Goal: Task Accomplishment & Management: Complete application form

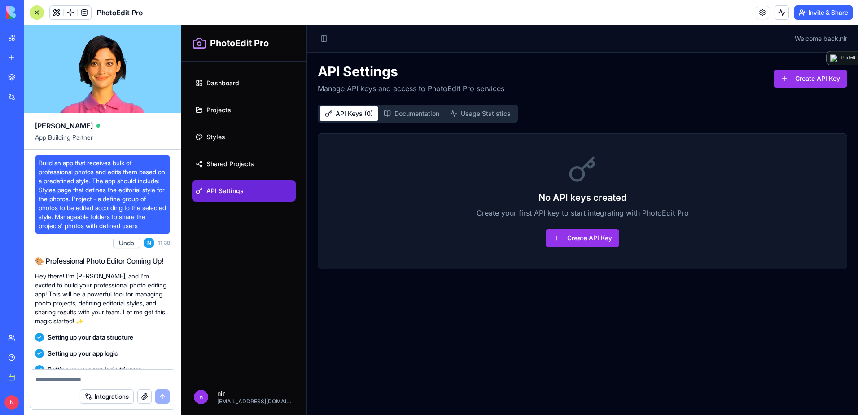
scroll to position [690, 0]
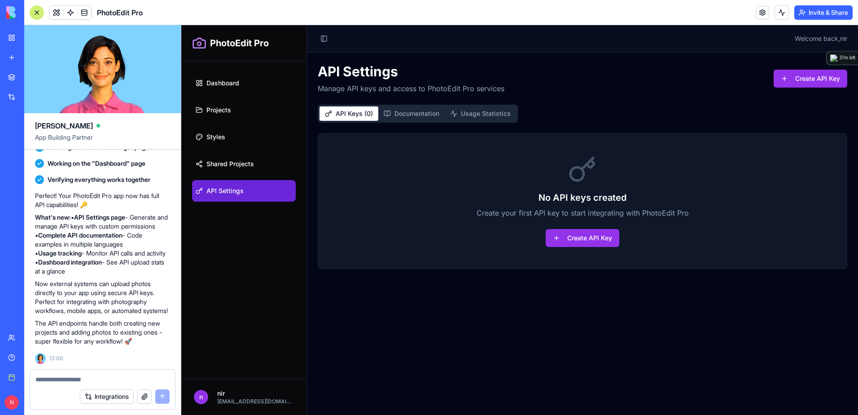
click at [39, 12] on div at bounding box center [37, 12] width 14 height 14
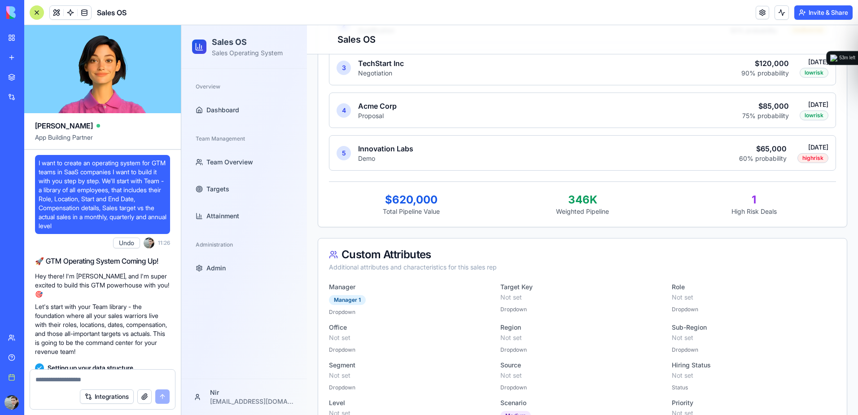
scroll to position [31755, 0]
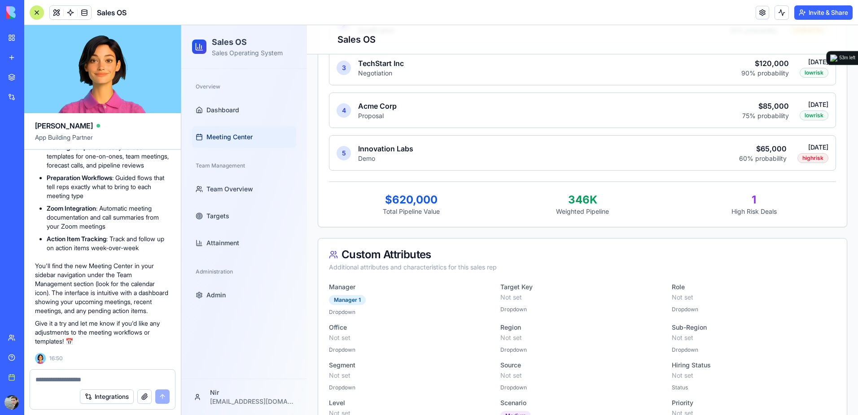
click at [224, 138] on span "Meeting Center" at bounding box center [229, 136] width 46 height 9
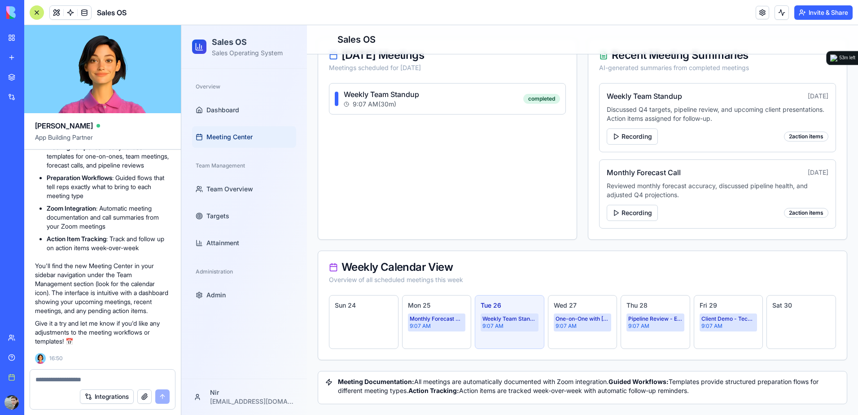
scroll to position [171, 0]
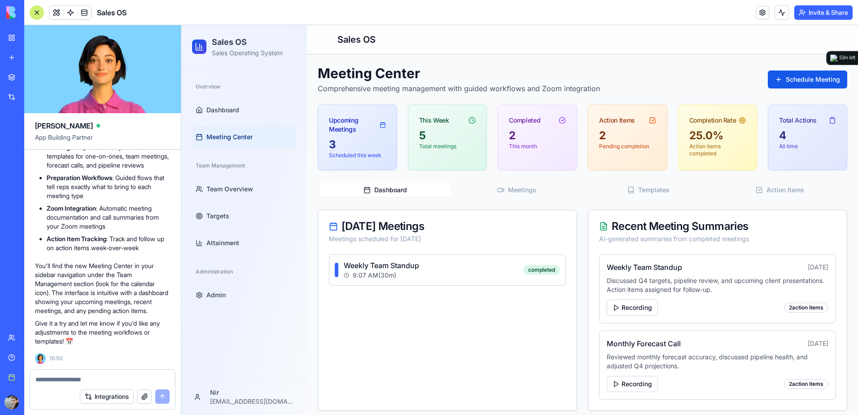
click at [232, 139] on span "Meeting Center" at bounding box center [229, 136] width 46 height 9
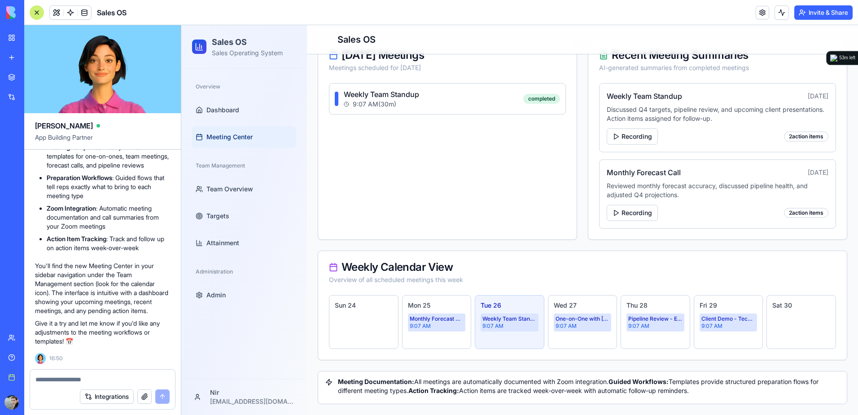
scroll to position [31755, 0]
click at [130, 373] on div at bounding box center [102, 376] width 145 height 14
click at [123, 377] on textarea at bounding box center [102, 379] width 134 height 9
click at [415, 99] on div "Weekly Team Standup" at bounding box center [381, 94] width 75 height 11
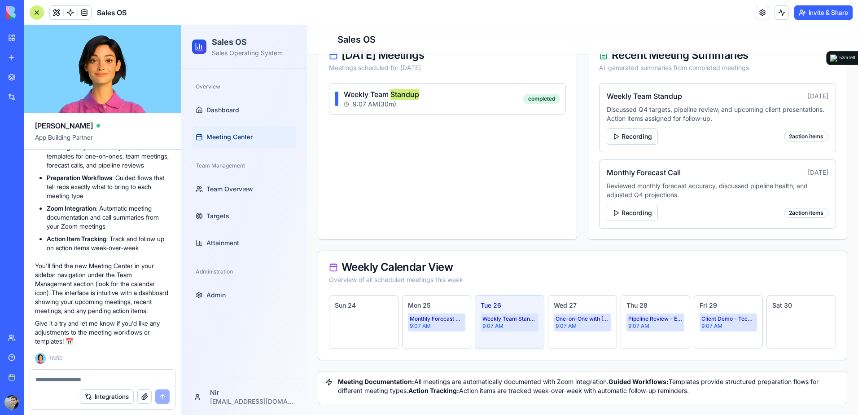
click at [100, 378] on textarea at bounding box center [102, 379] width 134 height 9
type textarea "*"
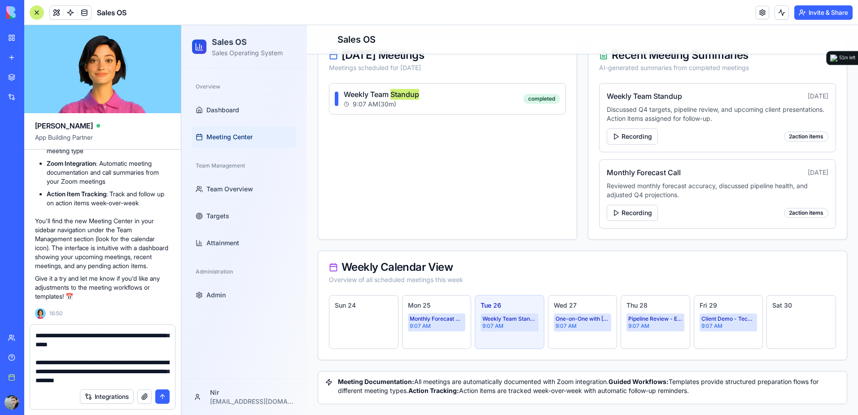
scroll to position [26, 0]
click at [162, 380] on textarea "**********" at bounding box center [102, 357] width 134 height 54
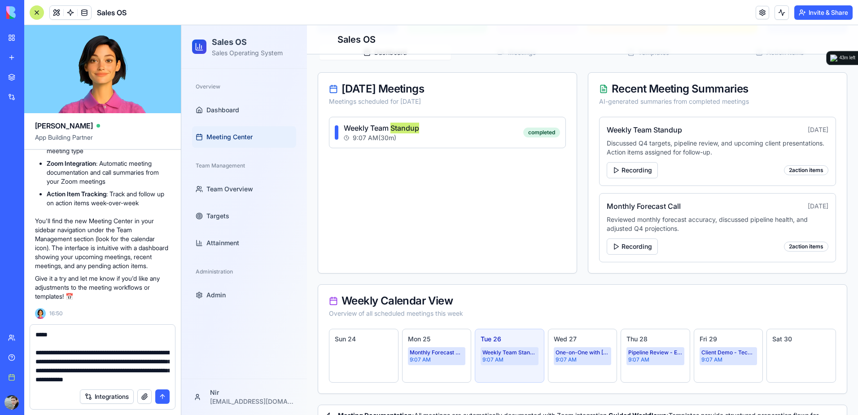
scroll to position [126, 0]
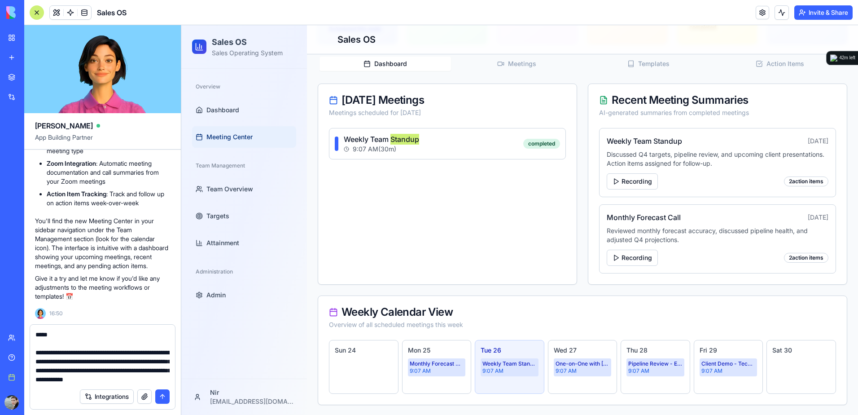
click at [94, 379] on textarea "**********" at bounding box center [102, 357] width 134 height 54
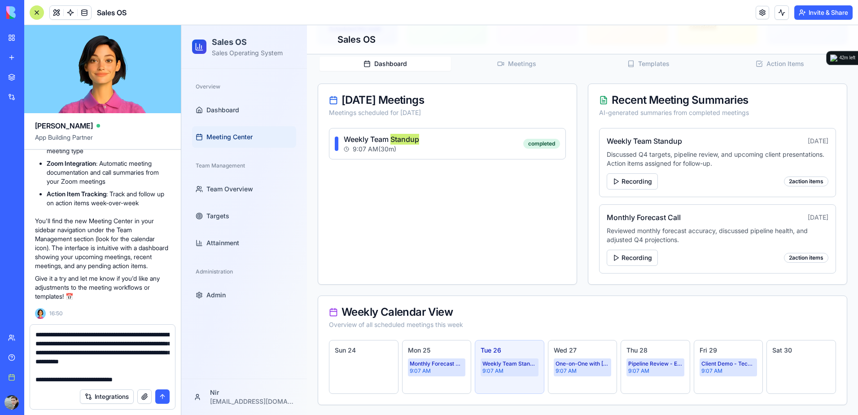
click at [145, 384] on div "Integrations" at bounding box center [102, 396] width 145 height 25
click at [145, 380] on textarea "**********" at bounding box center [102, 357] width 134 height 54
drag, startPoint x: 72, startPoint y: 380, endPoint x: 103, endPoint y: 378, distance: 31.0
click at [103, 378] on textarea "**********" at bounding box center [102, 357] width 134 height 54
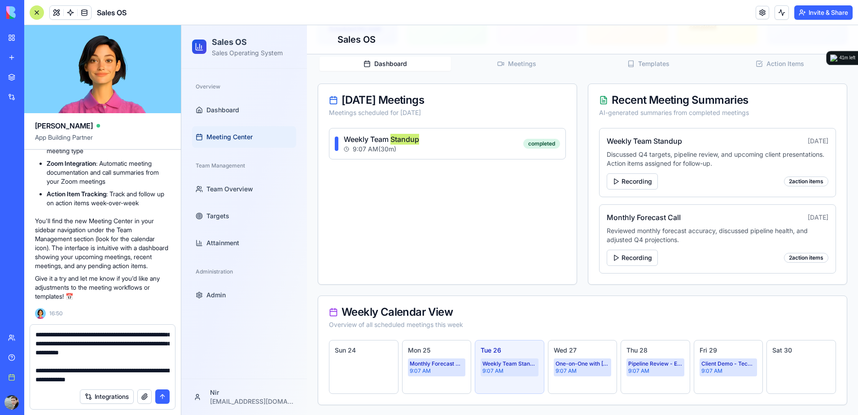
scroll to position [62, 0]
click at [74, 382] on textarea "**********" at bounding box center [102, 357] width 134 height 54
click at [158, 378] on textarea "**********" at bounding box center [102, 357] width 134 height 54
drag, startPoint x: 157, startPoint y: 379, endPoint x: 136, endPoint y: 380, distance: 21.6
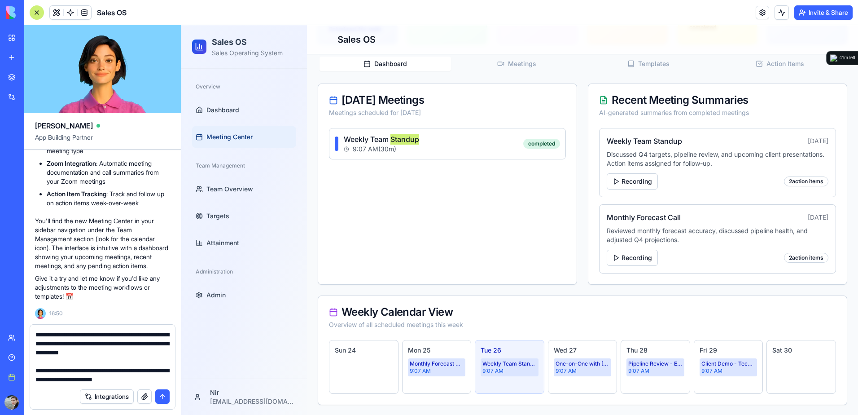
click at [136, 380] on textarea "**********" at bounding box center [102, 357] width 134 height 54
type textarea "**********"
click at [149, 382] on textarea "**********" at bounding box center [102, 357] width 134 height 54
click at [160, 393] on button "submit" at bounding box center [162, 396] width 14 height 14
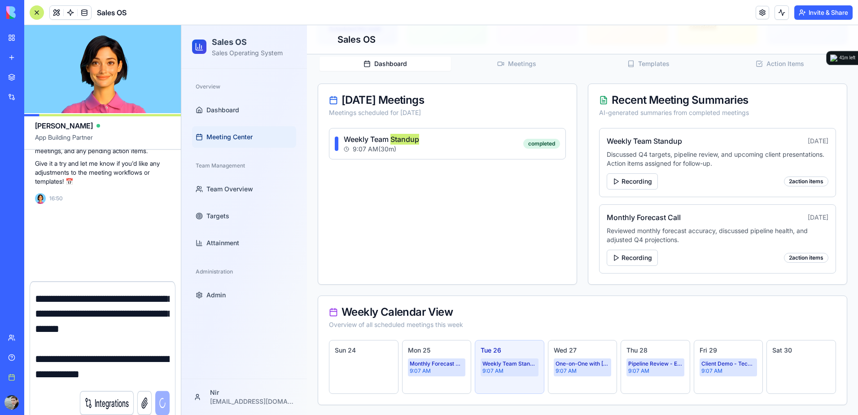
scroll to position [0, 0]
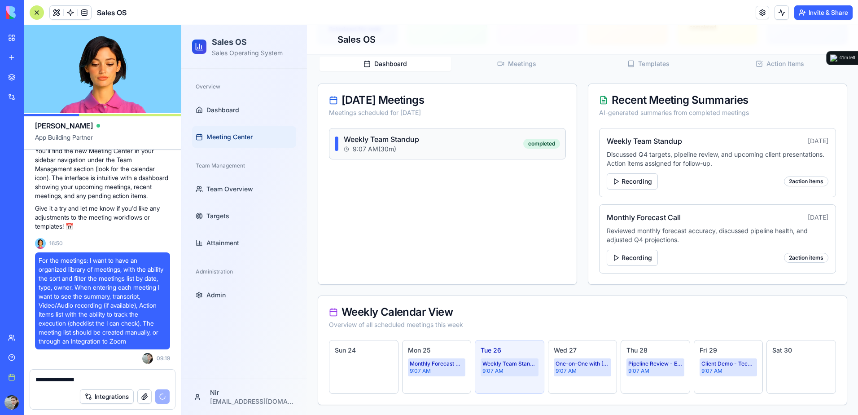
click at [411, 151] on div "9:07 AM ( 30 m)" at bounding box center [381, 148] width 75 height 9
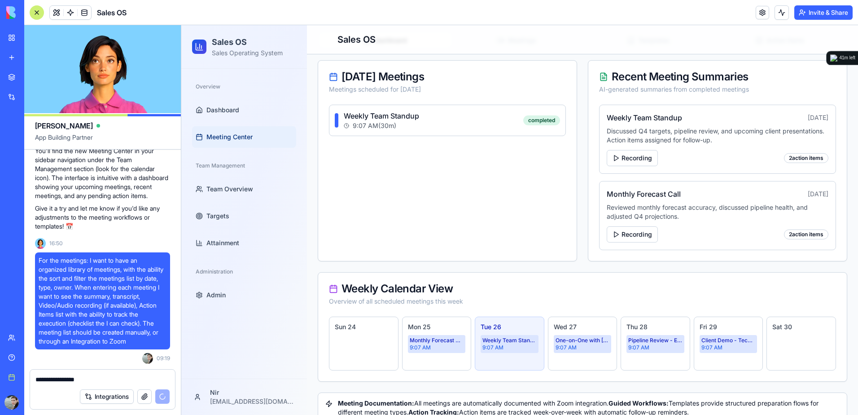
scroll to position [171, 0]
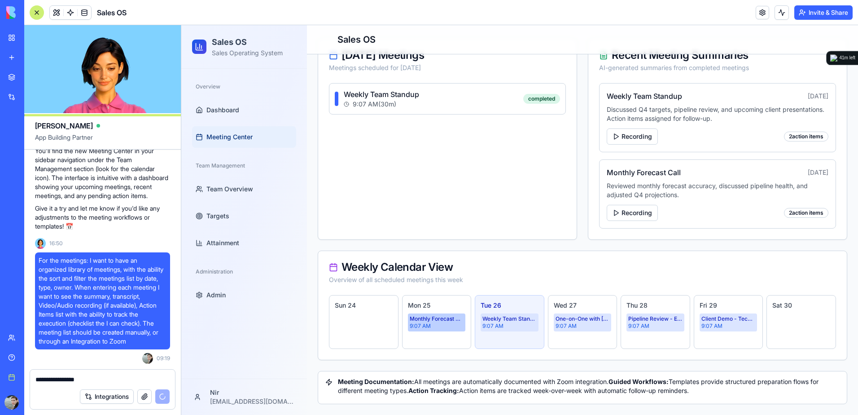
click at [440, 326] on div "9:07 AM" at bounding box center [437, 325] width 54 height 7
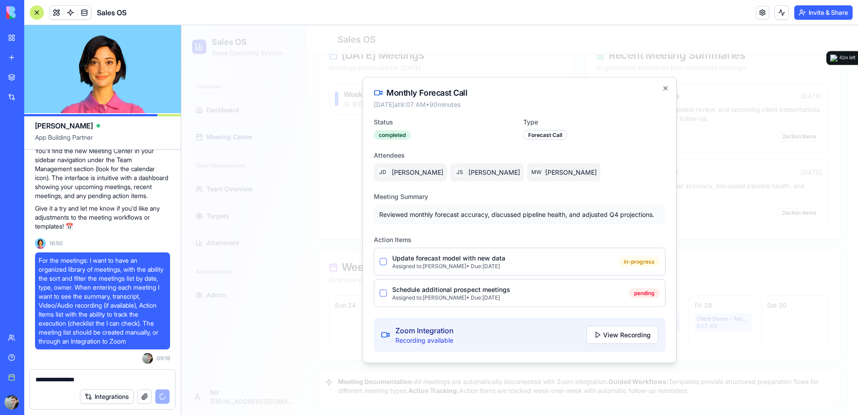
click at [495, 262] on div "Assigned to: [PERSON_NAME] • Due: [DATE]" at bounding box center [448, 265] width 113 height 7
click at [382, 262] on button "button" at bounding box center [383, 261] width 7 height 7
click at [417, 336] on div "Recording available" at bounding box center [424, 340] width 58 height 9
click at [614, 337] on button "View Recording" at bounding box center [622, 335] width 72 height 18
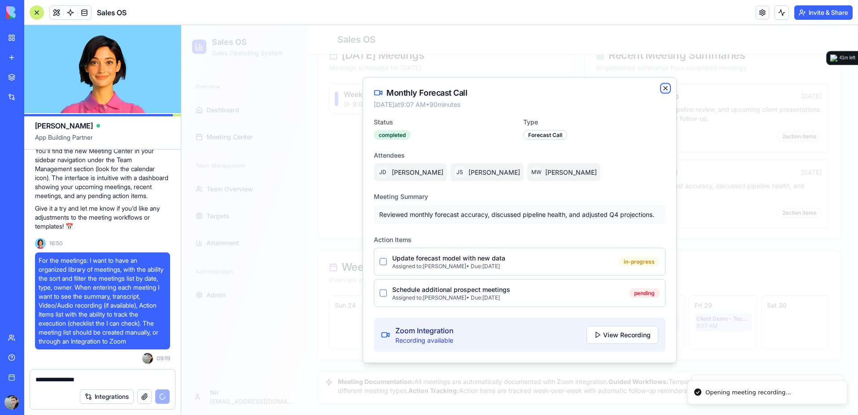
click at [662, 87] on icon "button" at bounding box center [665, 88] width 7 height 7
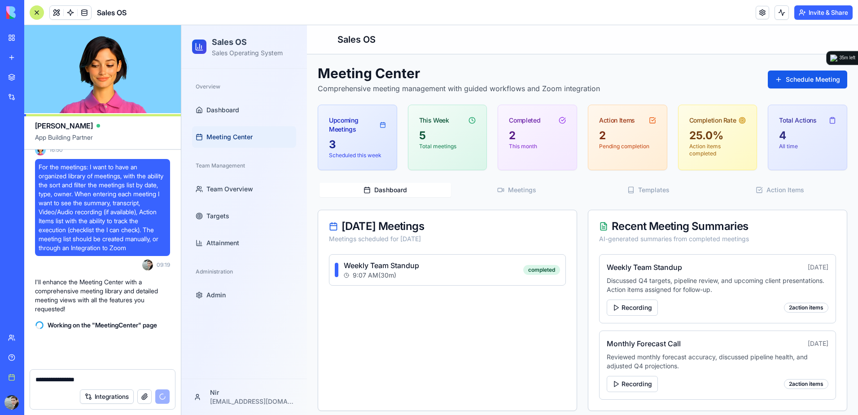
scroll to position [31972, 0]
click at [645, 390] on button "Recording" at bounding box center [632, 384] width 51 height 16
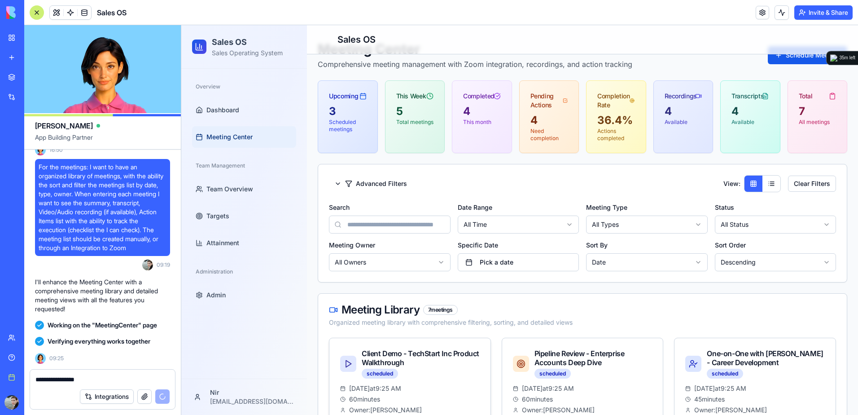
scroll to position [45, 0]
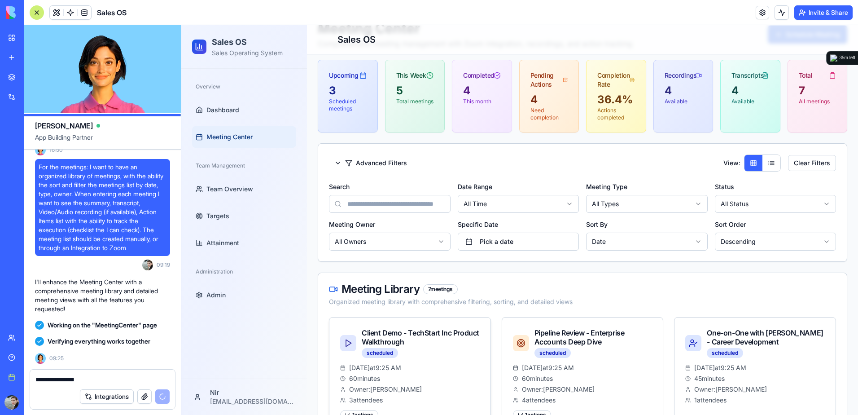
click at [430, 337] on div "Client Demo - TechStart Inc Product Walkthrough" at bounding box center [421, 337] width 118 height 18
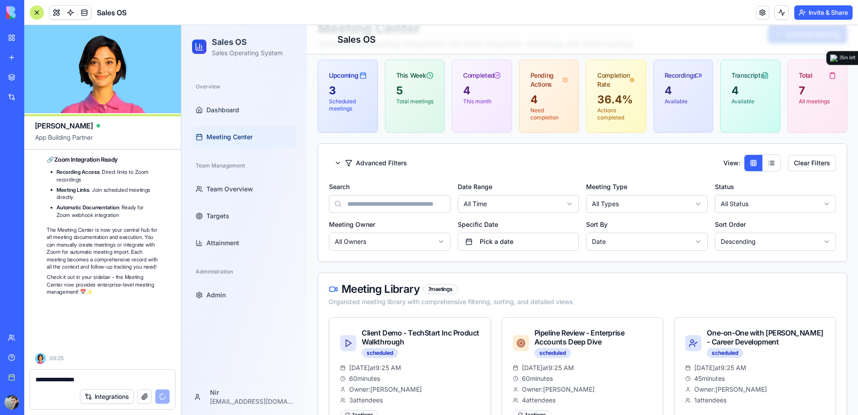
scroll to position [32568, 0]
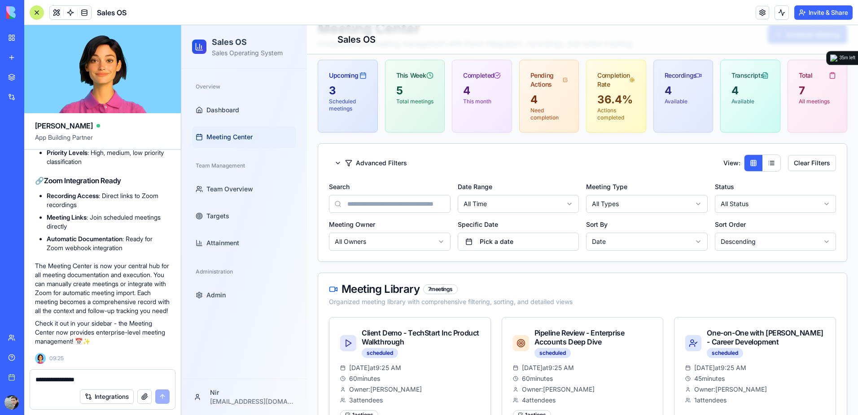
click at [413, 336] on div "Client Demo - TechStart Inc Product Walkthrough" at bounding box center [421, 337] width 118 height 18
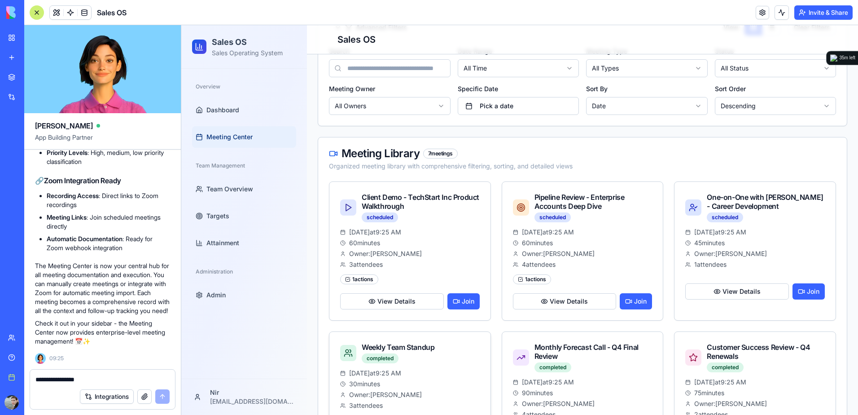
scroll to position [224, 0]
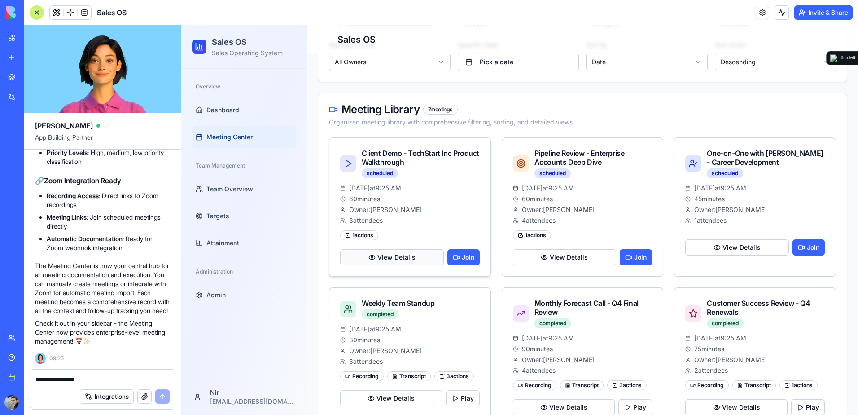
click at [378, 258] on button "View Details" at bounding box center [392, 257] width 104 height 16
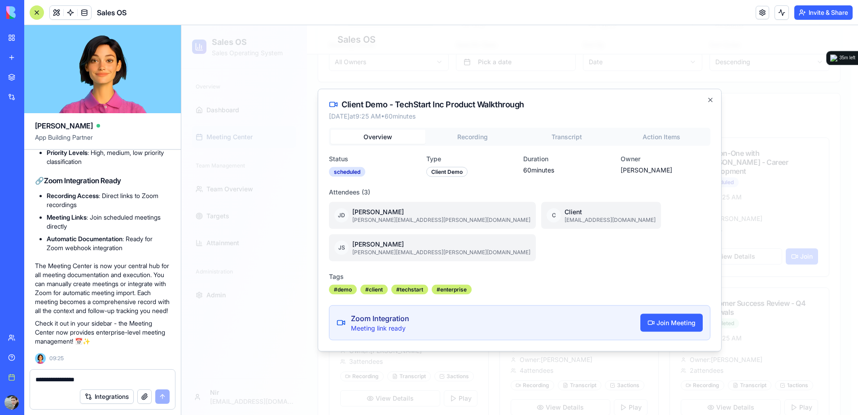
click at [452, 151] on div "Client Demo - TechStart Inc Product Walkthrough [DATE] 9:25 AM • 60 minutes Ove…" at bounding box center [520, 220] width 404 height 262
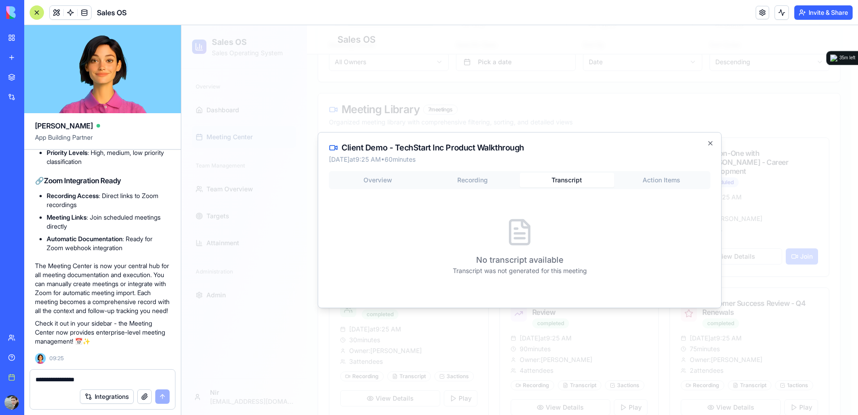
click at [565, 180] on button "Transcript" at bounding box center [567, 180] width 95 height 14
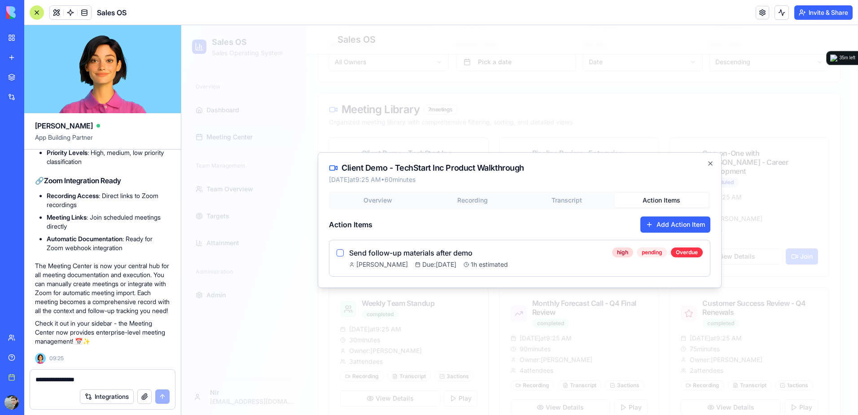
click at [641, 184] on div "Client Demo - TechStart Inc Product Walkthrough [DATE] 9:25 AM • 60 minutes Ove…" at bounding box center [520, 220] width 404 height 136
click at [371, 201] on div "Overview Recording Transcript Action Items Action Items Add Action Item Send fo…" at bounding box center [519, 233] width 381 height 85
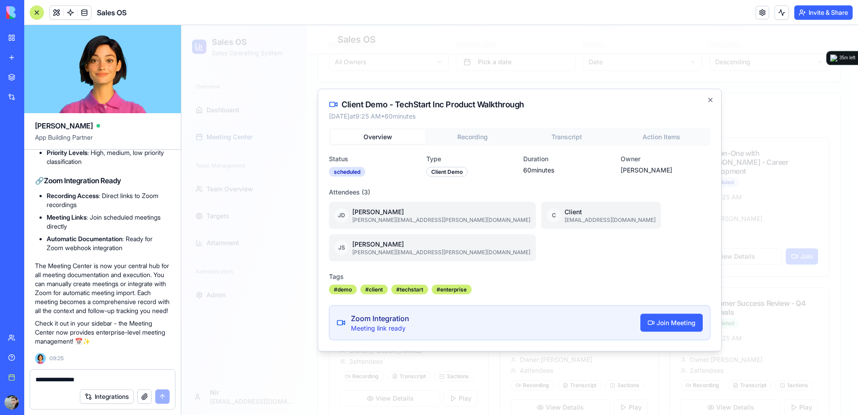
click at [463, 152] on div "Client Demo - TechStart Inc Product Walkthrough [DATE] 9:25 AM • 60 minutes Ove…" at bounding box center [520, 220] width 404 height 262
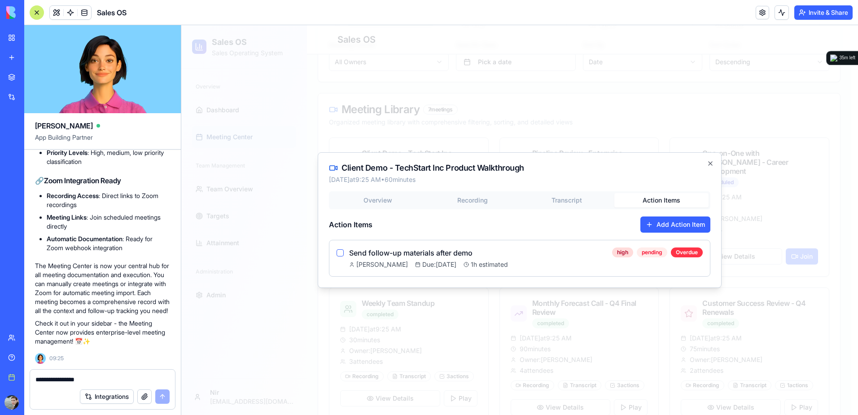
click at [665, 179] on div "Client Demo - TechStart Inc Product Walkthrough [DATE] 9:25 AM • 60 minutes Ove…" at bounding box center [520, 220] width 404 height 136
click at [341, 252] on button "button" at bounding box center [340, 252] width 7 height 7
click at [131, 378] on textarea "**********" at bounding box center [102, 379] width 134 height 9
click at [711, 163] on icon "button" at bounding box center [710, 163] width 7 height 7
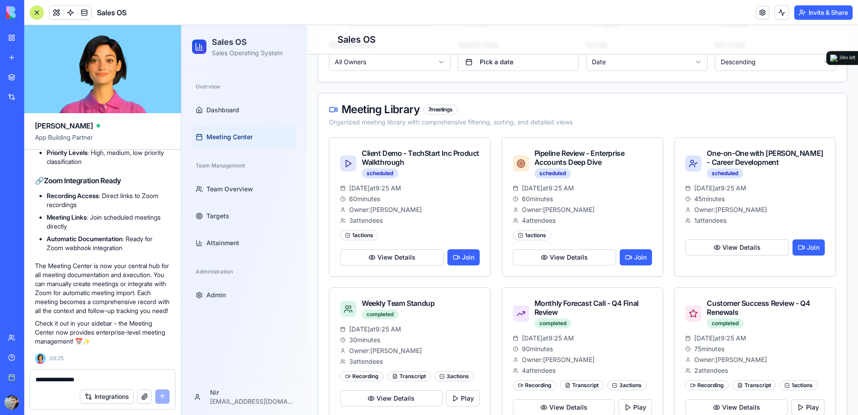
click at [123, 377] on textarea "**********" at bounding box center [102, 379] width 134 height 9
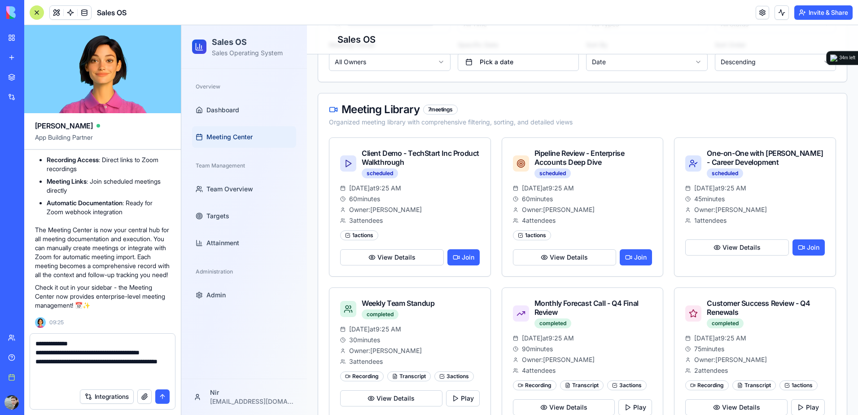
type textarea "**********"
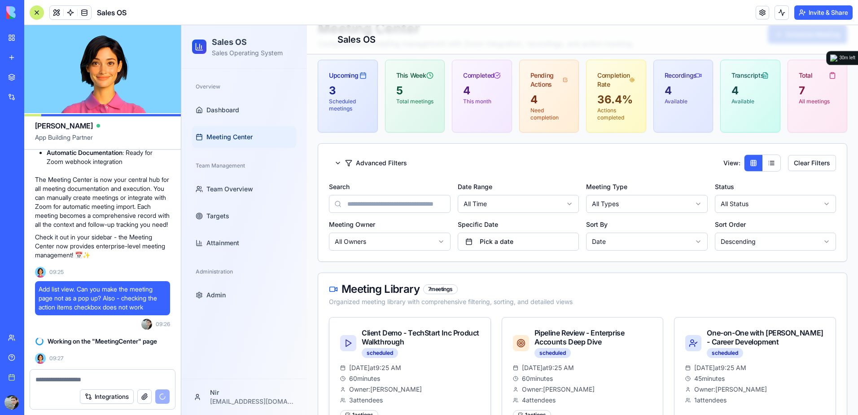
scroll to position [0, 0]
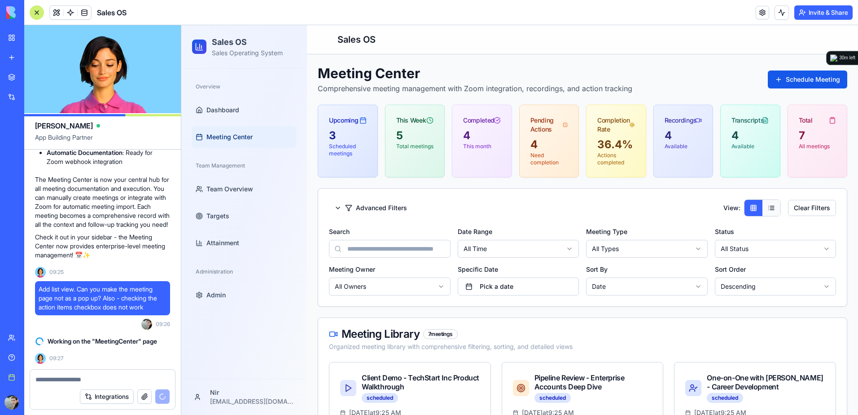
click at [766, 209] on button at bounding box center [771, 208] width 18 height 16
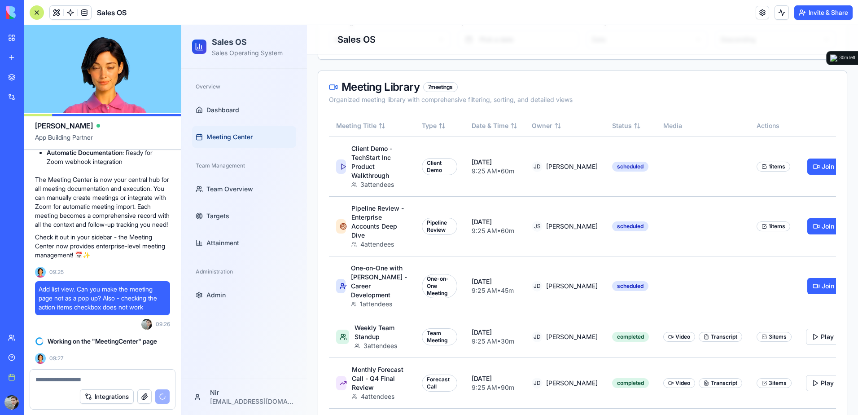
scroll to position [269, 0]
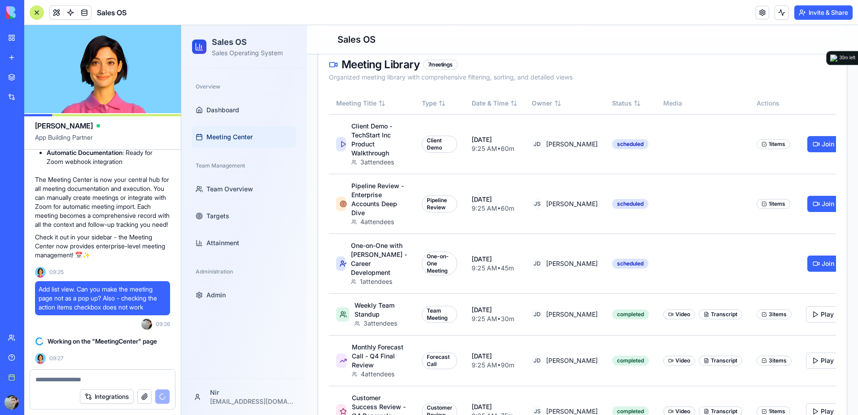
click at [37, 13] on div at bounding box center [37, 12] width 14 height 14
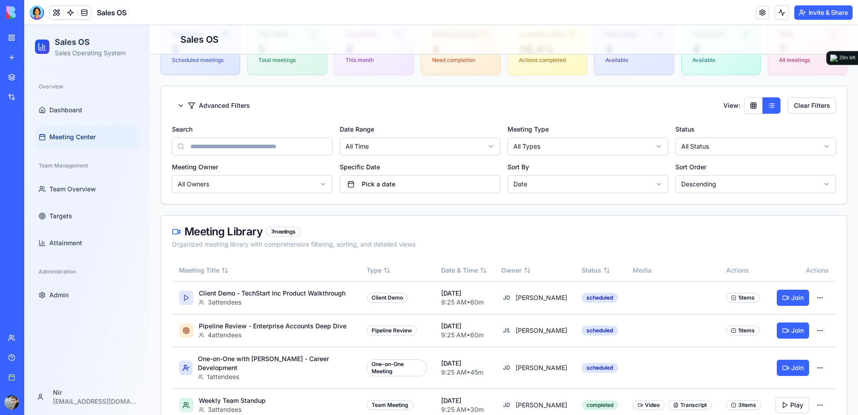
scroll to position [41, 0]
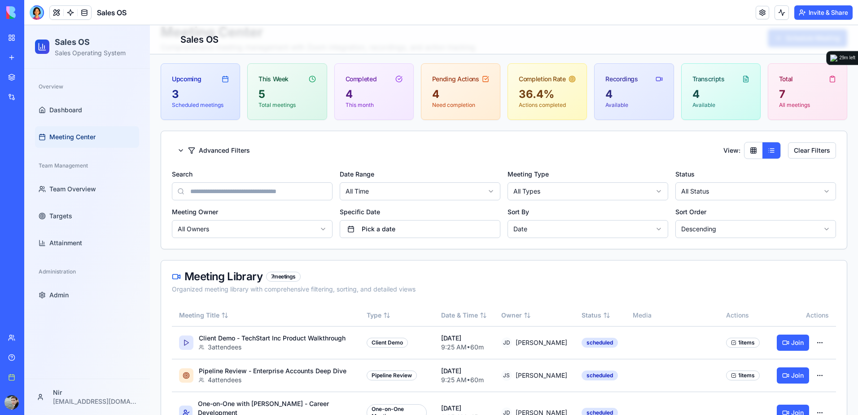
click at [595, 189] on html "Sales OS Sales Operating System Overview Dashboard Meeting Center Team Manageme…" at bounding box center [441, 307] width 834 height 646
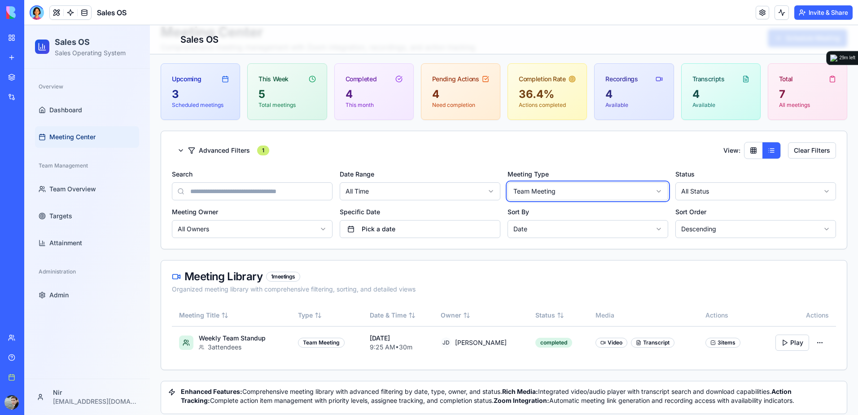
scroll to position [51, 0]
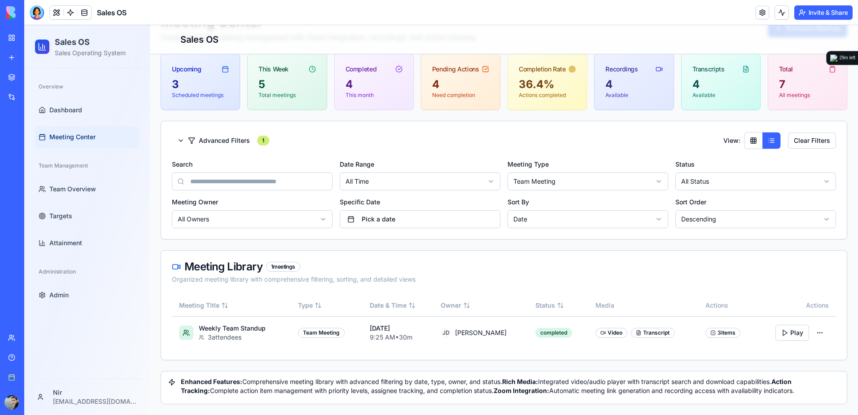
click at [595, 179] on html "Sales OS Sales Operating System Overview Dashboard Meeting Center Team Manageme…" at bounding box center [441, 194] width 834 height 441
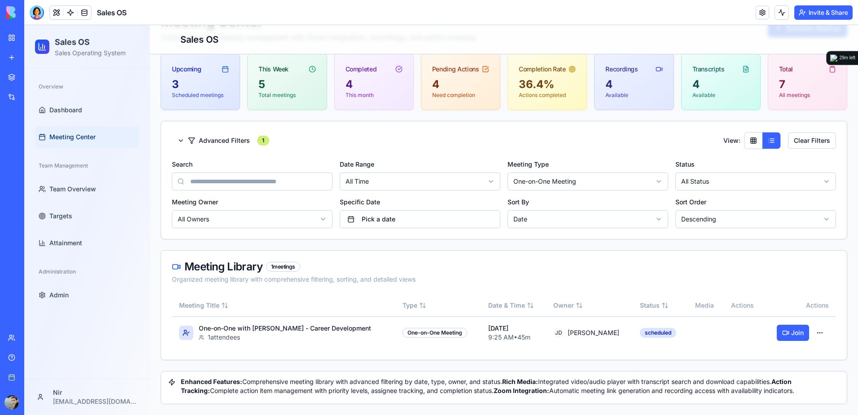
click at [537, 176] on html "Sales OS Sales Operating System Overview Dashboard Meeting Center Team Manageme…" at bounding box center [441, 194] width 834 height 441
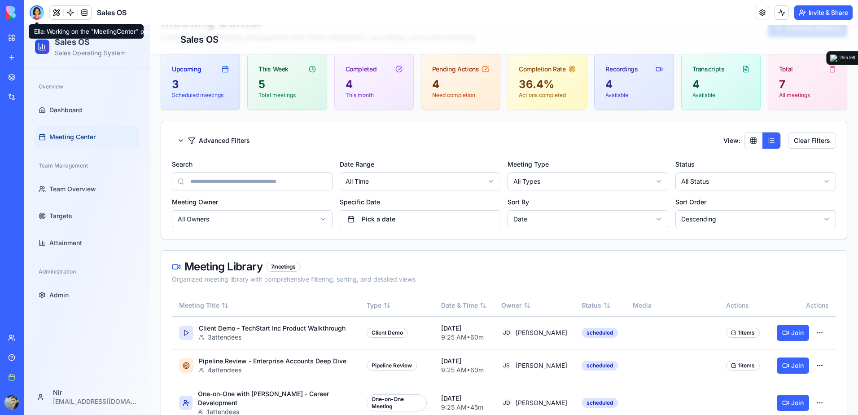
click at [31, 17] on div at bounding box center [37, 12] width 14 height 14
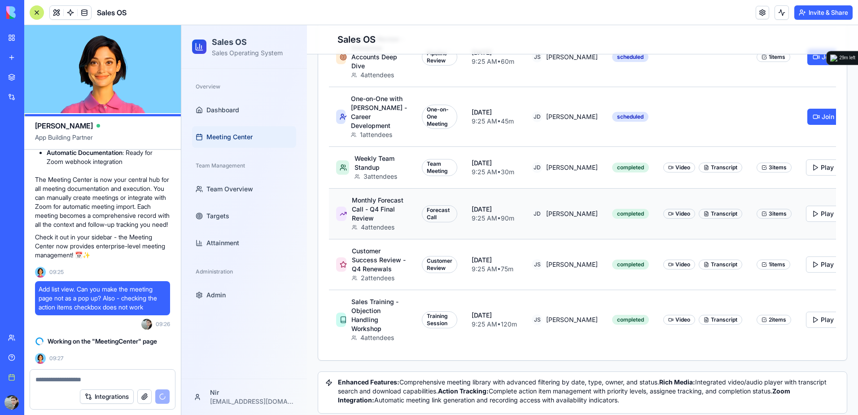
scroll to position [425, 0]
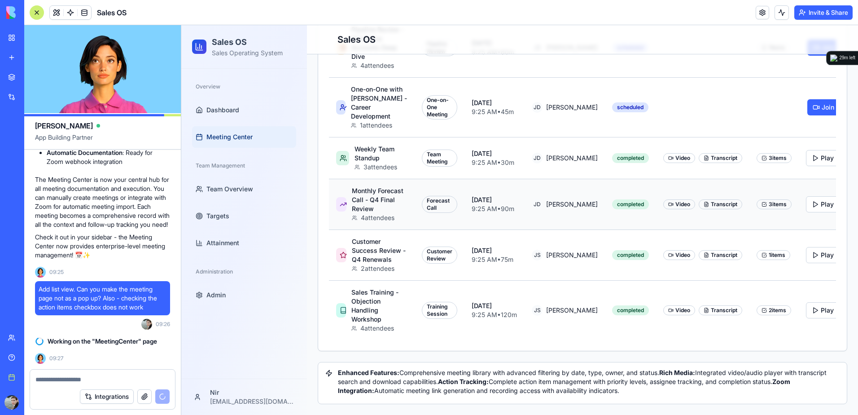
click at [699, 205] on div "Transcript" at bounding box center [721, 204] width 44 height 10
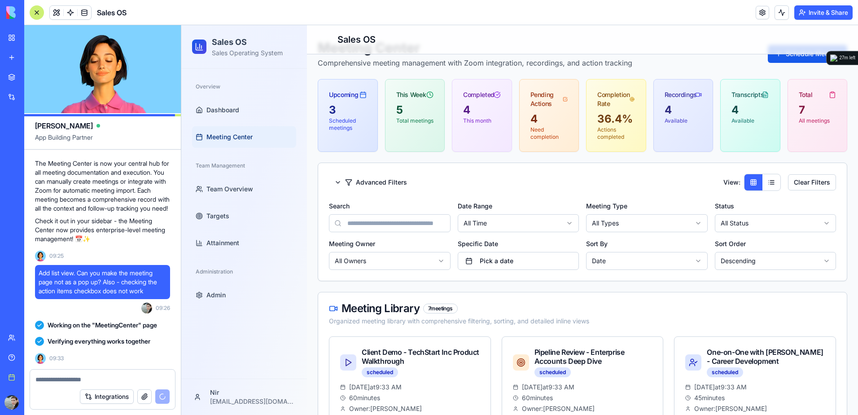
scroll to position [21, 0]
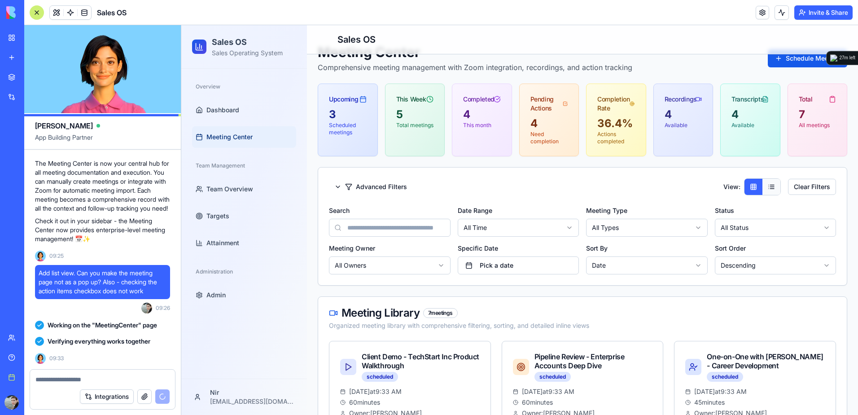
click at [766, 189] on button at bounding box center [771, 187] width 18 height 16
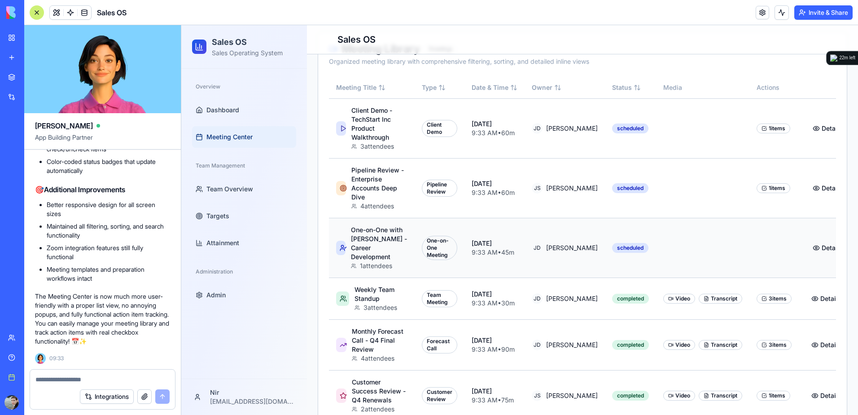
scroll to position [290, 0]
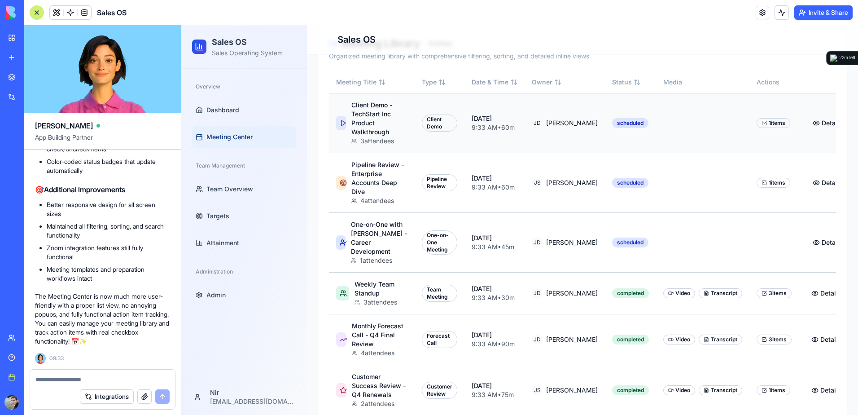
click at [391, 111] on div "Client Demo - TechStart Inc Product Walkthrough" at bounding box center [379, 119] width 56 height 36
click at [353, 117] on div "Client Demo - TechStart Inc Product Walkthrough" at bounding box center [379, 119] width 56 height 36
click at [807, 121] on button "Details" at bounding box center [827, 123] width 41 height 16
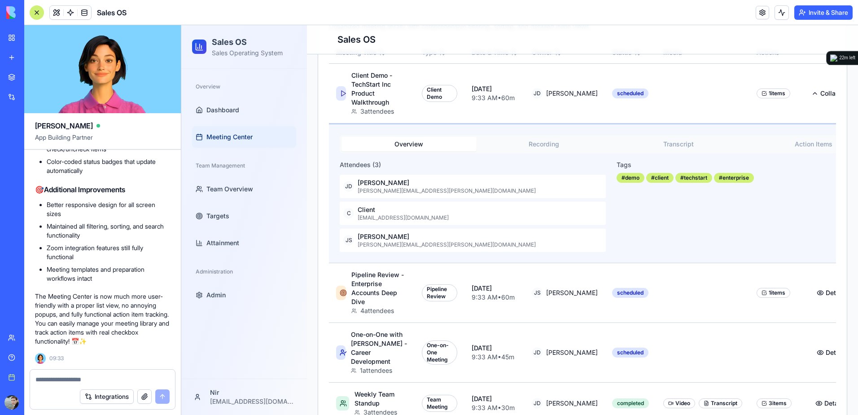
scroll to position [335, 0]
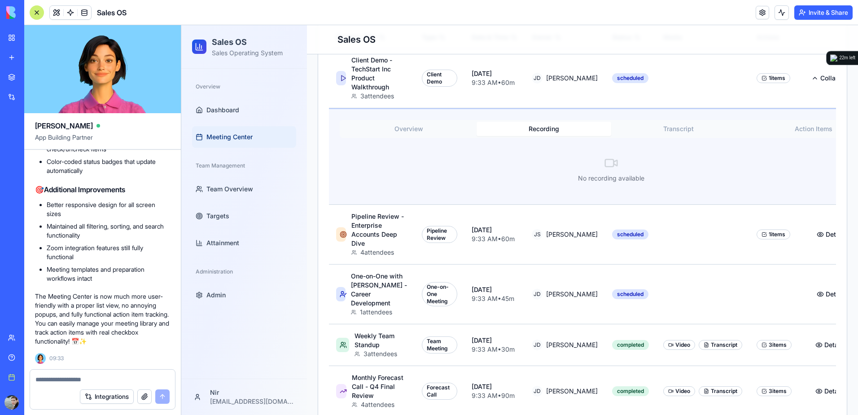
click at [526, 126] on button "Recording" at bounding box center [544, 129] width 135 height 14
click at [669, 130] on button "Transcript" at bounding box center [678, 129] width 135 height 14
click at [773, 129] on button "Action Items" at bounding box center [813, 129] width 135 height 14
click at [667, 127] on button "Transcript" at bounding box center [678, 129] width 135 height 14
click at [541, 131] on button "Recording" at bounding box center [544, 129] width 135 height 14
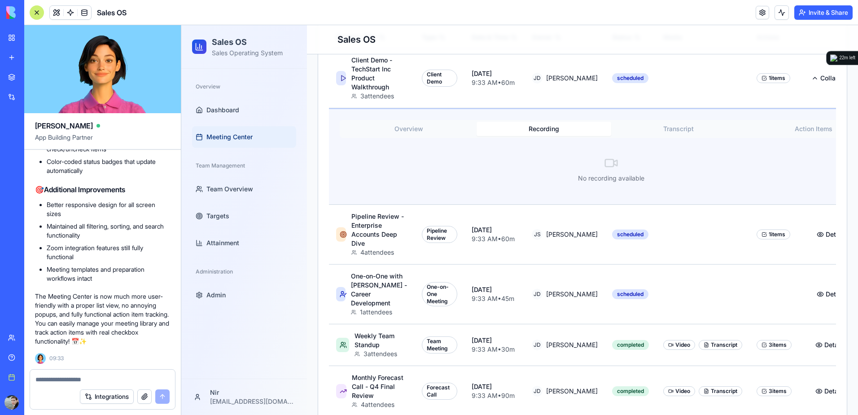
click at [424, 125] on button "Overview" at bounding box center [408, 129] width 135 height 14
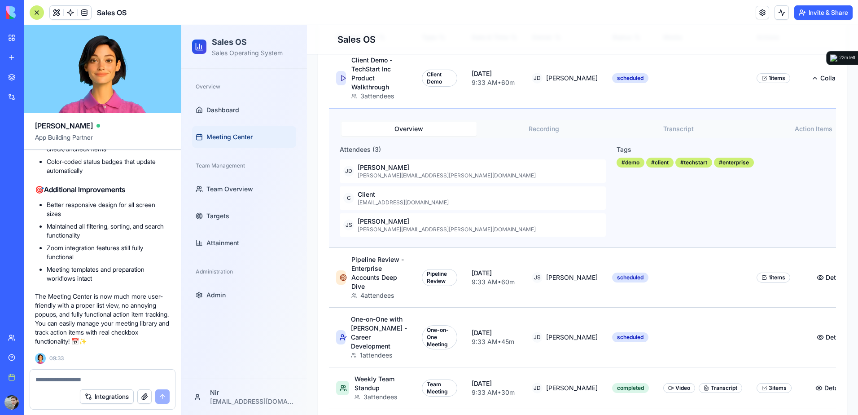
click at [35, 15] on div at bounding box center [37, 12] width 14 height 14
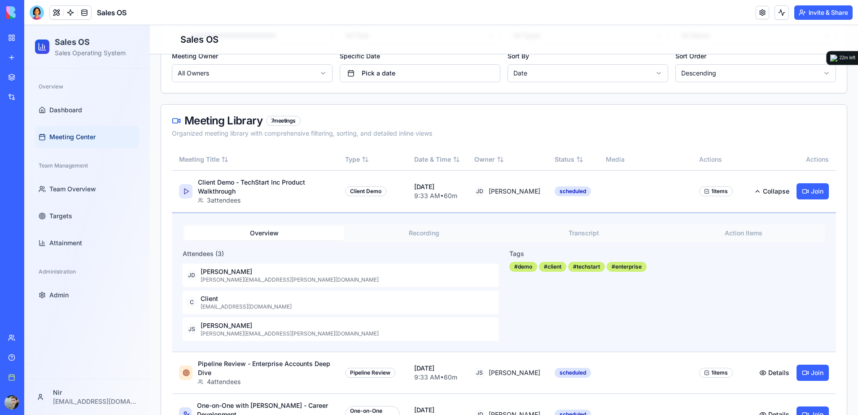
scroll to position [201, 0]
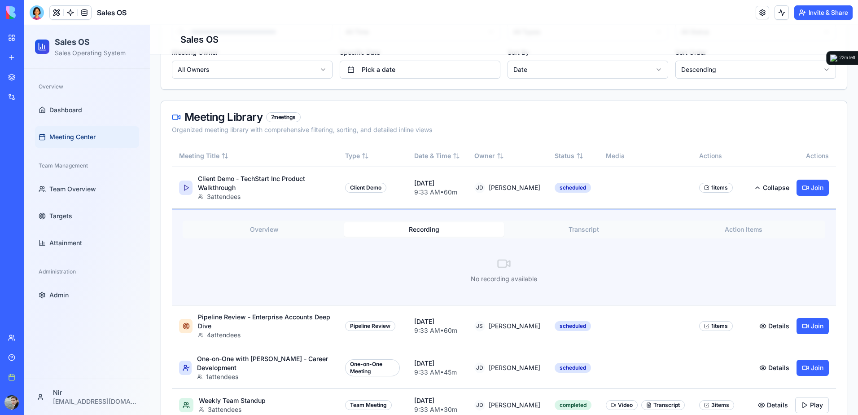
click at [417, 229] on button "Recording" at bounding box center [424, 229] width 160 height 14
click at [596, 232] on button "Transcript" at bounding box center [584, 229] width 160 height 14
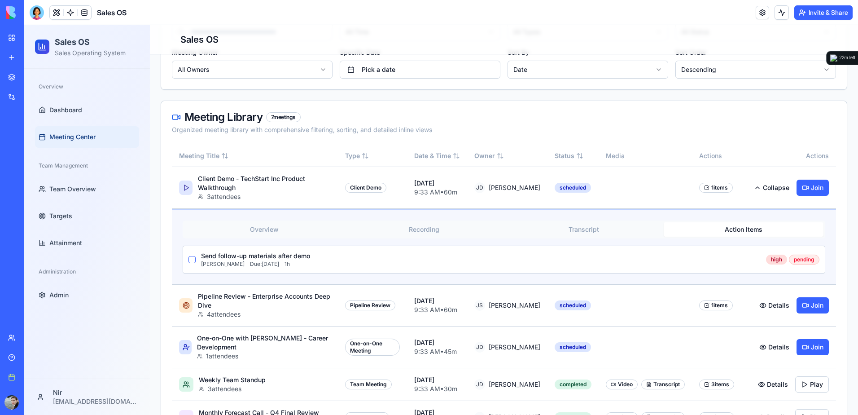
click at [720, 227] on button "Action Items" at bounding box center [744, 229] width 160 height 14
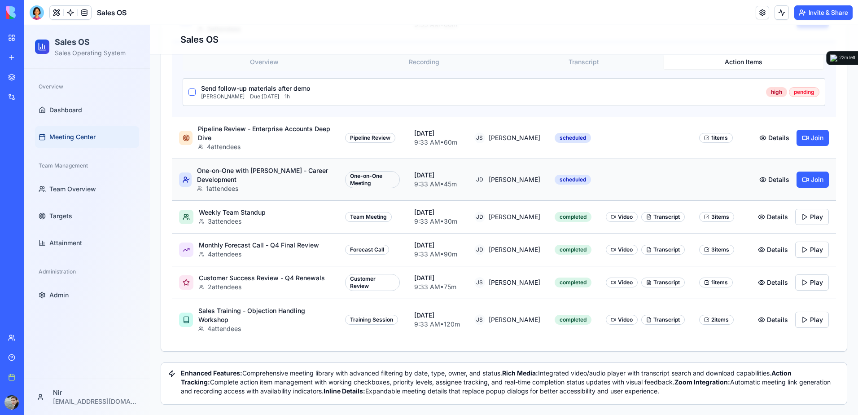
scroll to position [368, 0]
click at [775, 214] on button "Details" at bounding box center [772, 216] width 41 height 16
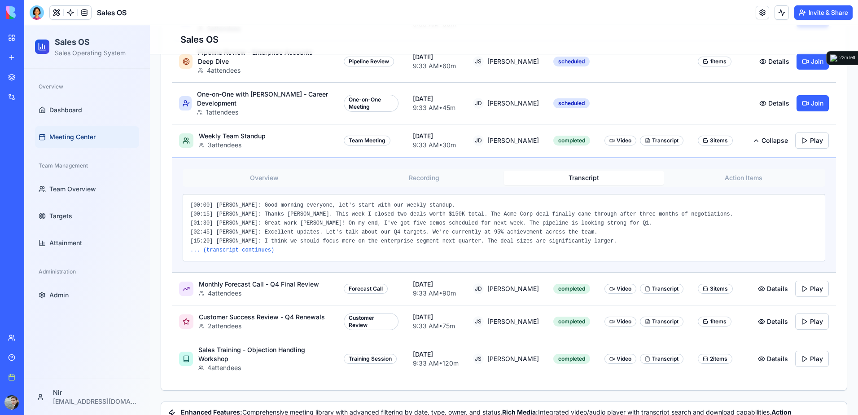
click at [576, 176] on button "Transcript" at bounding box center [584, 178] width 160 height 14
click at [245, 251] on div "... (transcript continues)" at bounding box center [503, 249] width 627 height 7
click at [256, 246] on div "... (transcript continues)" at bounding box center [503, 249] width 627 height 7
click at [36, 10] on div at bounding box center [37, 12] width 14 height 14
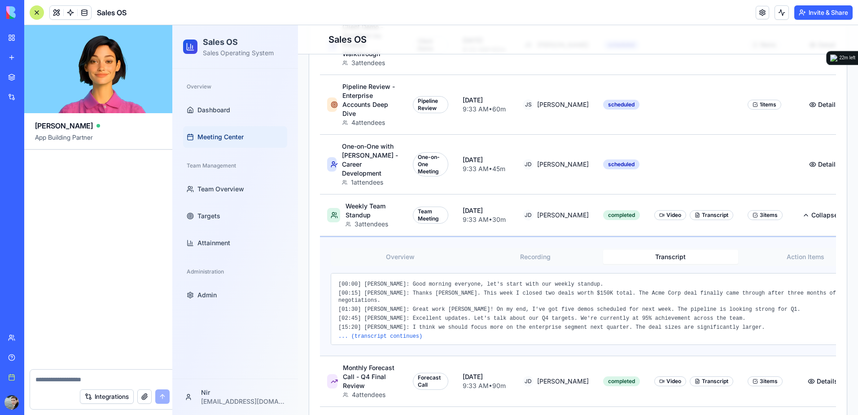
scroll to position [33169, 0]
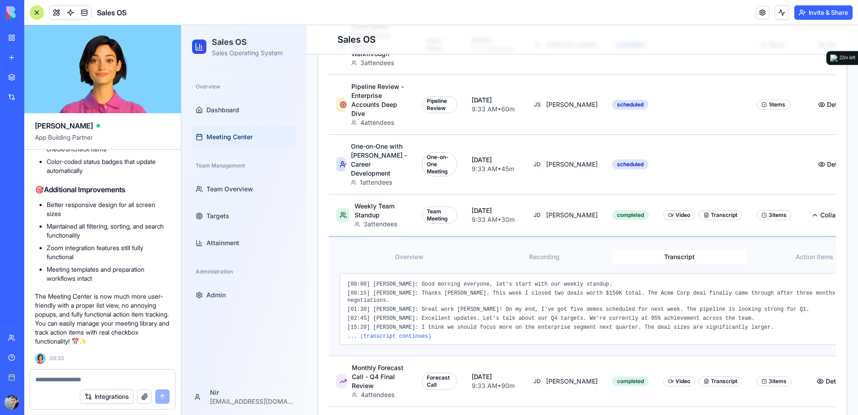
click at [107, 377] on textarea at bounding box center [102, 379] width 134 height 9
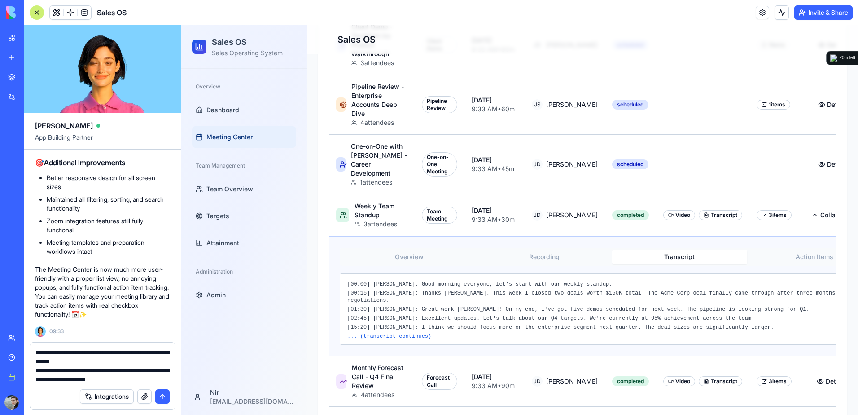
click at [83, 378] on textarea "**********" at bounding box center [102, 366] width 134 height 36
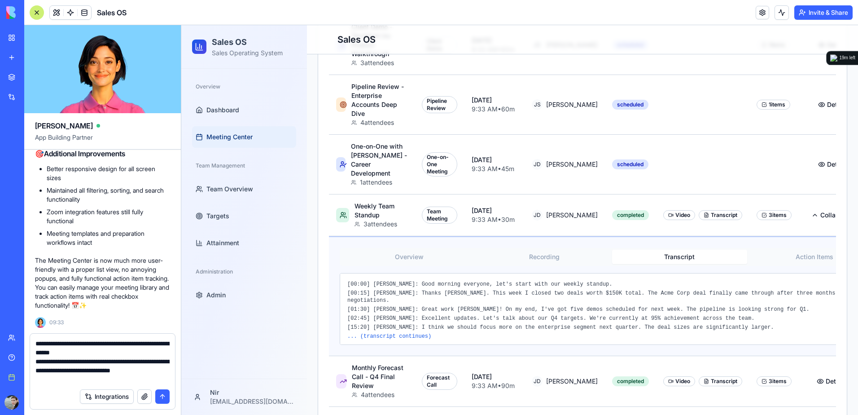
click at [83, 380] on textarea "**********" at bounding box center [102, 361] width 134 height 45
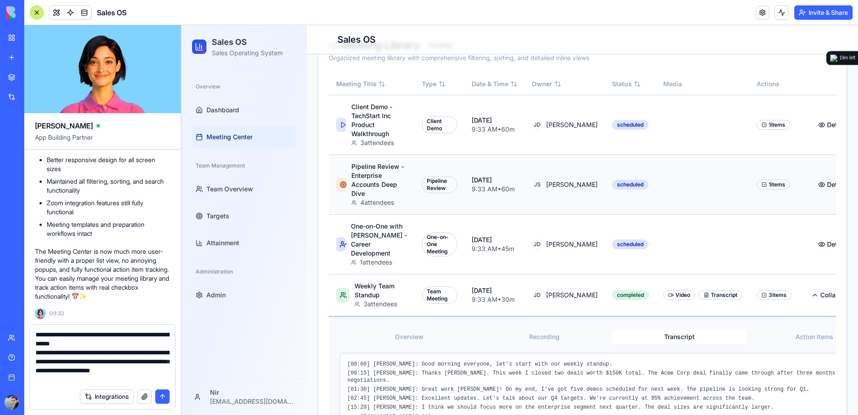
scroll to position [279, 0]
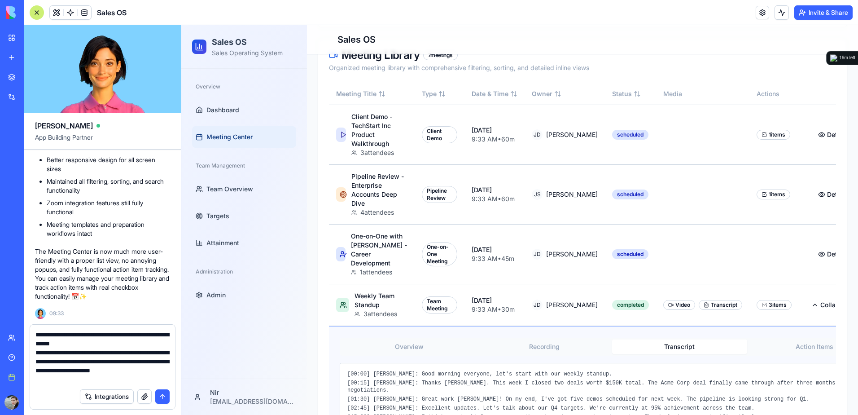
click at [100, 380] on textarea "**********" at bounding box center [102, 357] width 134 height 54
click at [99, 381] on textarea "**********" at bounding box center [102, 357] width 134 height 54
type textarea "**********"
click at [165, 398] on button "submit" at bounding box center [162, 396] width 14 height 14
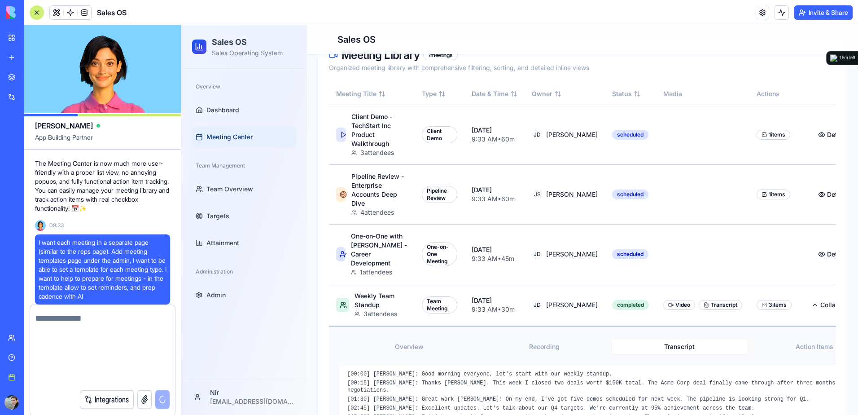
scroll to position [0, 0]
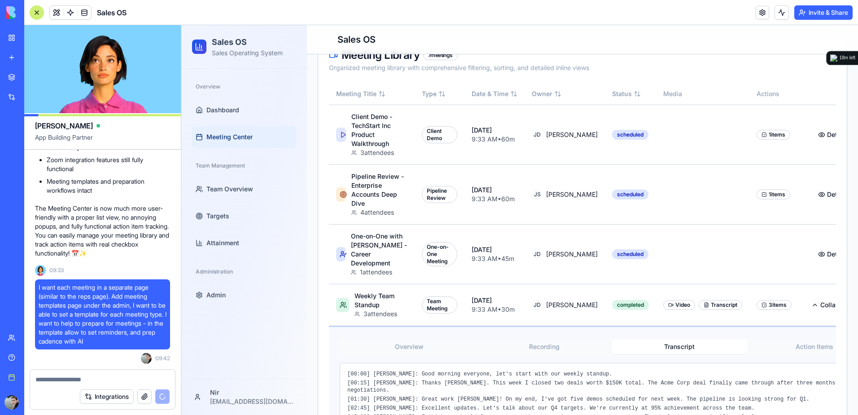
click at [279, 91] on div "Overview" at bounding box center [244, 86] width 104 height 14
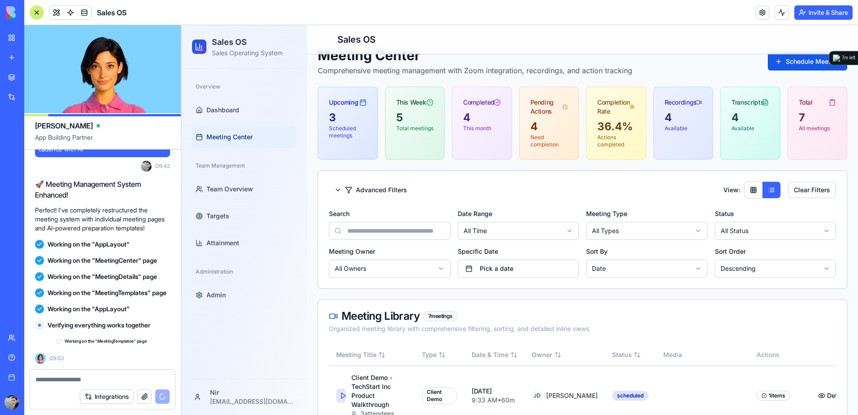
scroll to position [33476, 0]
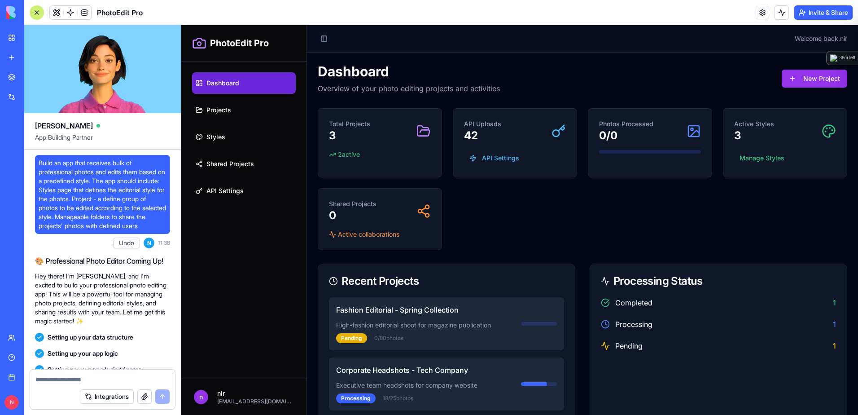
scroll to position [691, 0]
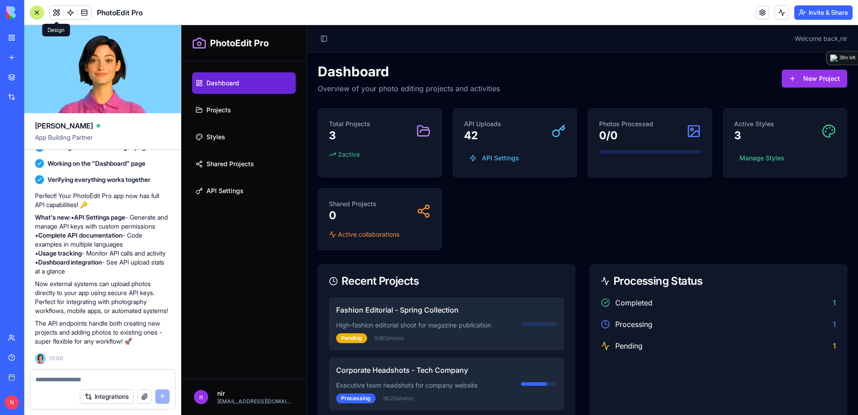
click at [40, 15] on div at bounding box center [37, 12] width 14 height 14
